Goal: Find specific page/section: Find specific page/section

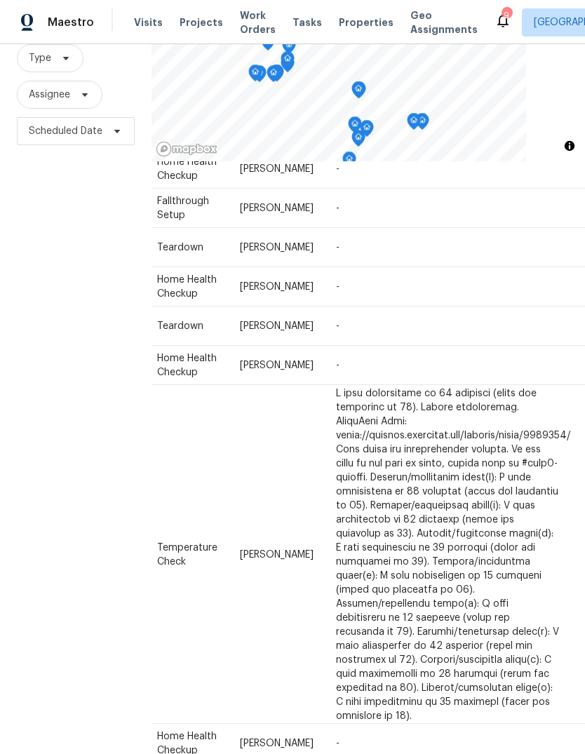
scroll to position [454, 122]
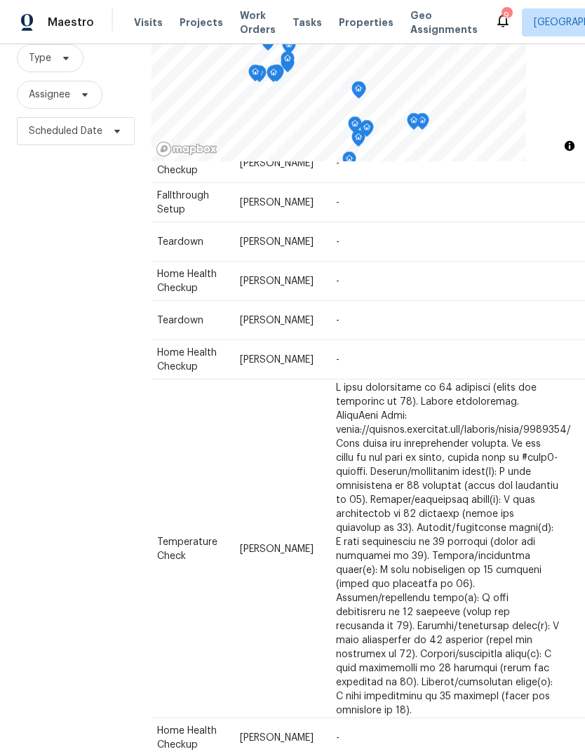
click at [0, 0] on span at bounding box center [0, 0] width 0 height 0
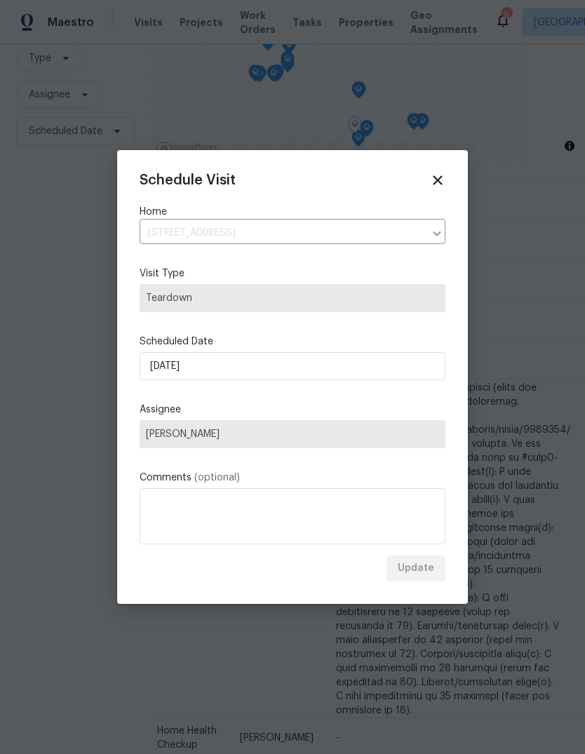
click at [553, 590] on div at bounding box center [292, 377] width 585 height 754
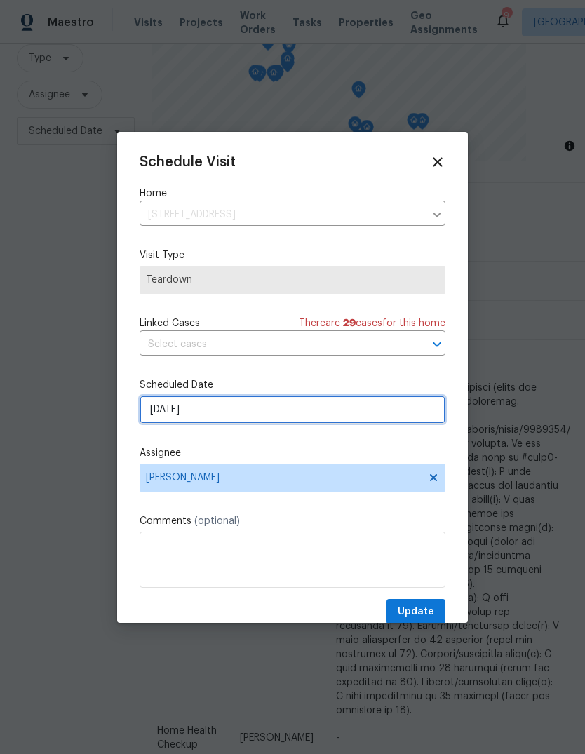
click at [250, 414] on input "[DATE]" at bounding box center [293, 409] width 306 height 28
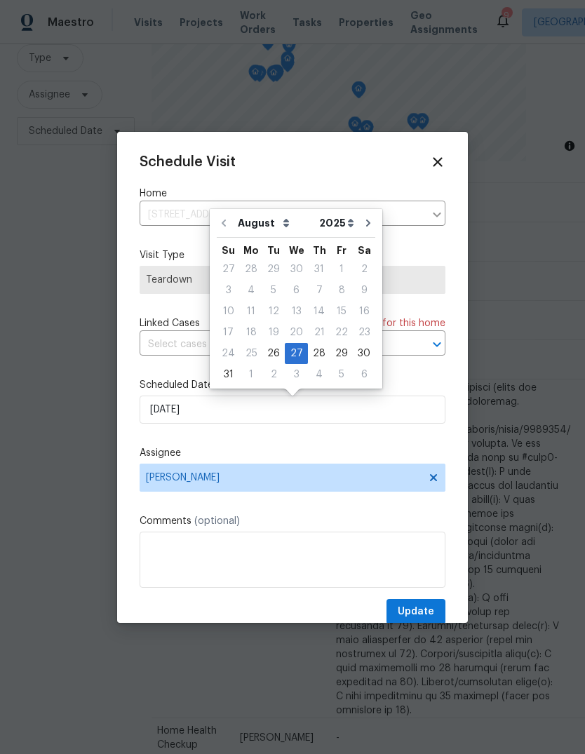
click at [88, 378] on div at bounding box center [292, 377] width 585 height 754
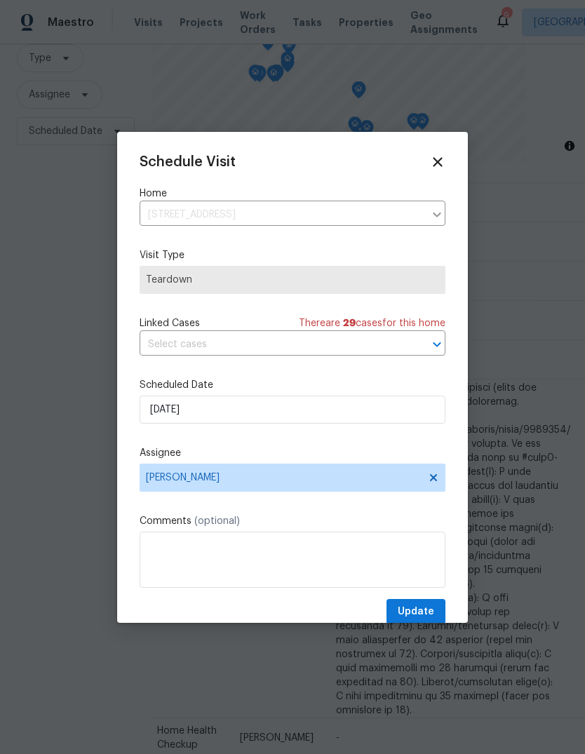
click at [439, 154] on icon at bounding box center [437, 161] width 15 height 15
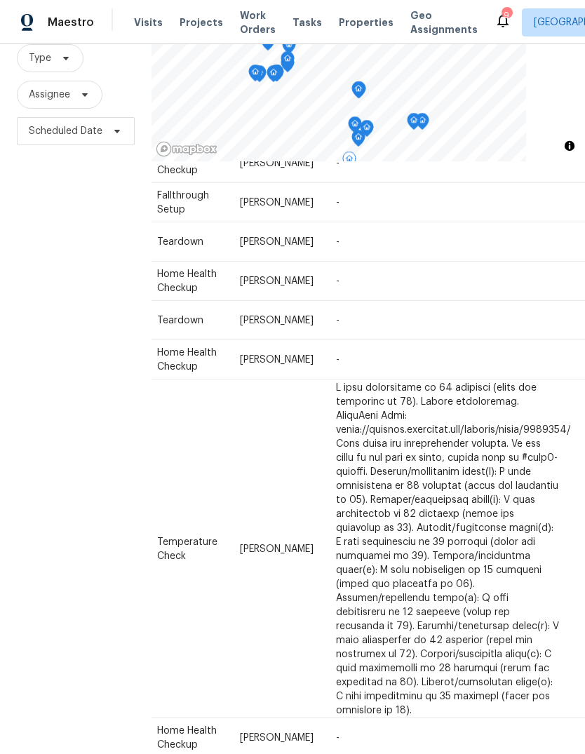
click at [351, 29] on span "Properties" at bounding box center [366, 22] width 55 height 14
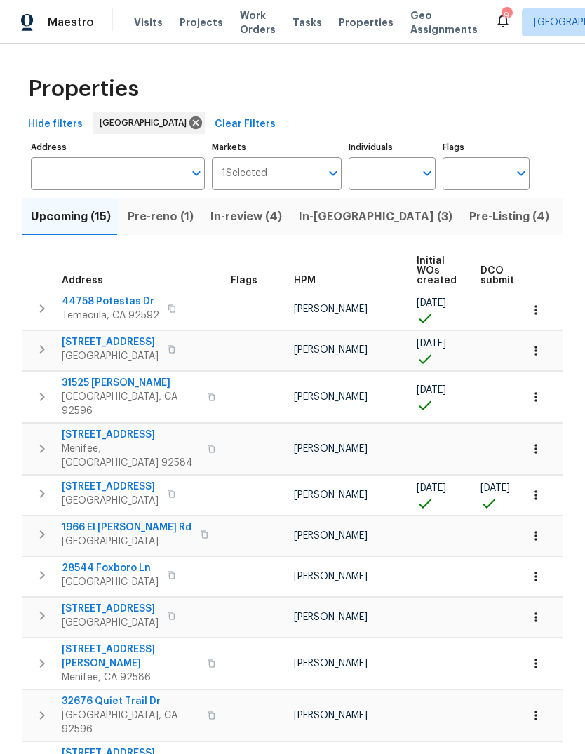
click at [297, 20] on span "Tasks" at bounding box center [306, 23] width 29 height 10
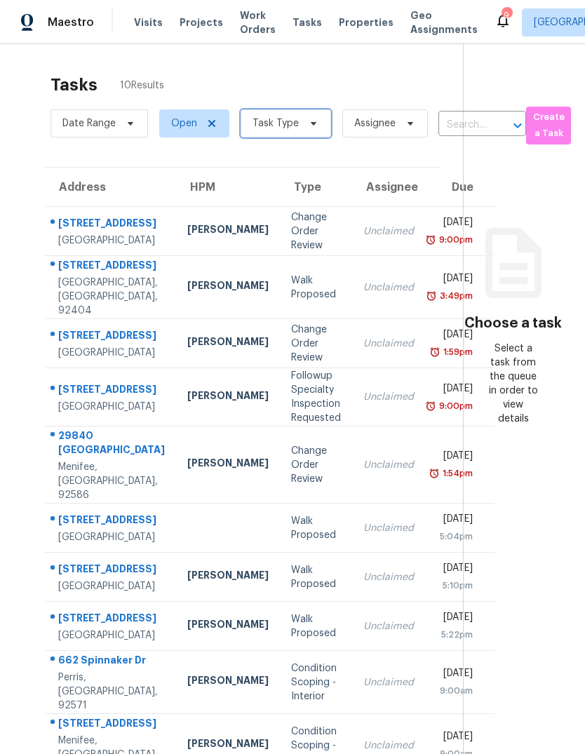
click at [316, 109] on span "Task Type" at bounding box center [286, 123] width 90 height 28
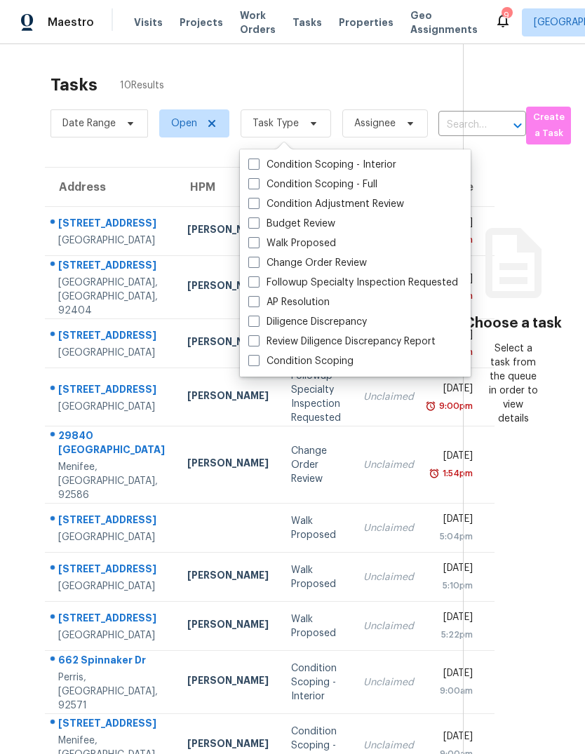
click at [314, 217] on label "Budget Review" at bounding box center [291, 224] width 87 height 14
click at [257, 217] on input "Budget Review" at bounding box center [252, 221] width 9 height 9
checkbox input "true"
